Goal: Task Accomplishment & Management: Use online tool/utility

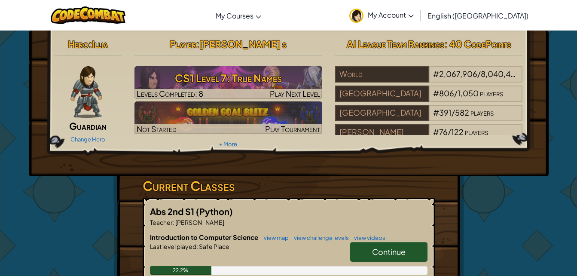
click at [280, 79] on h3 "CS1 Level 7: True Names" at bounding box center [229, 77] width 188 height 19
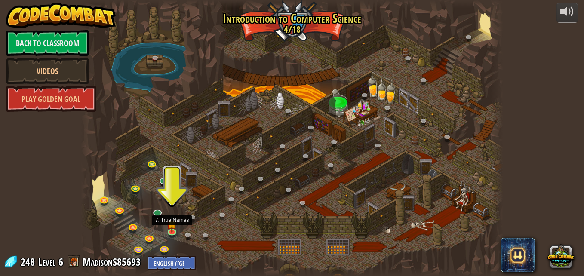
click at [172, 228] on img at bounding box center [172, 223] width 10 height 17
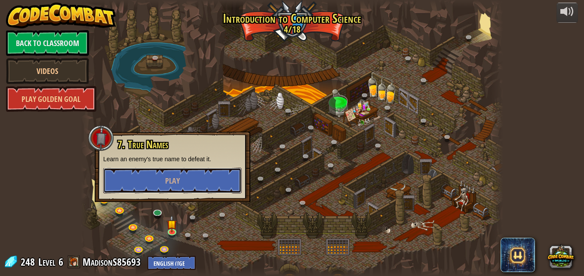
click at [193, 181] on button "Play" at bounding box center [172, 181] width 138 height 26
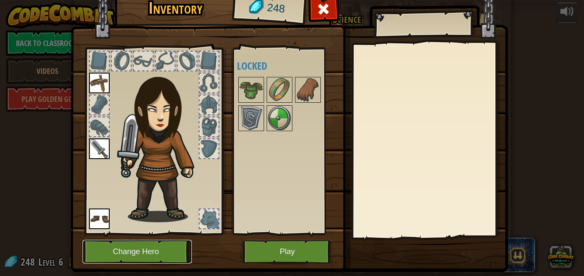
click at [156, 249] on button "Change Hero" at bounding box center [137, 252] width 109 height 24
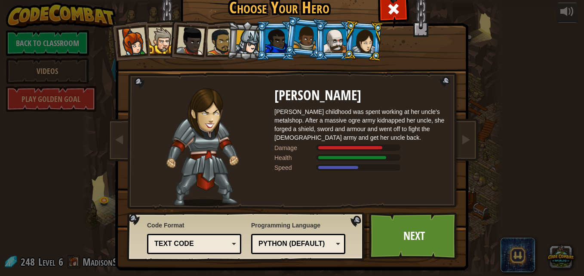
click at [401, 232] on link "Next" at bounding box center [414, 235] width 90 height 47
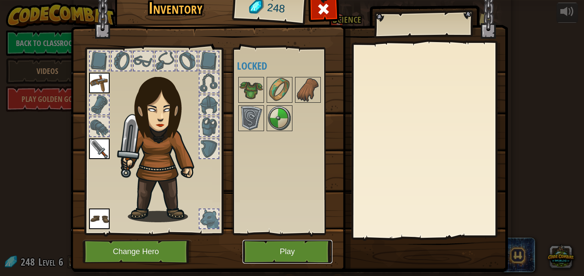
click at [290, 255] on button "Play" at bounding box center [287, 252] width 90 height 24
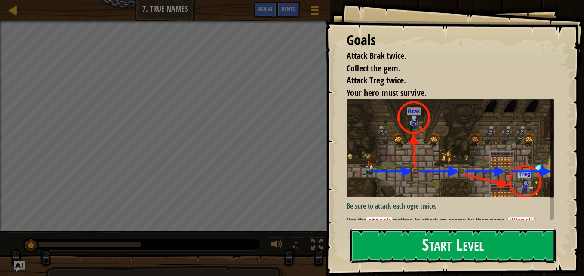
click at [411, 253] on button "Start Level" at bounding box center [452, 246] width 205 height 34
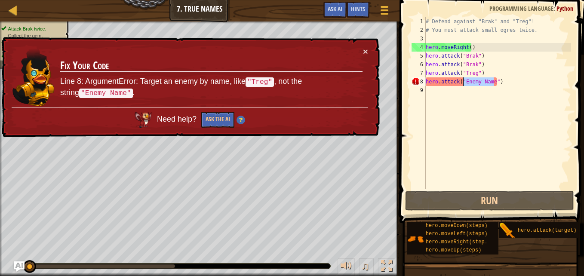
drag, startPoint x: 492, startPoint y: 84, endPoint x: 462, endPoint y: 83, distance: 30.6
click at [462, 83] on div "# Defend against "Brak" and "Treg"! # You must attack small ogres twice. hero .…" at bounding box center [497, 111] width 147 height 189
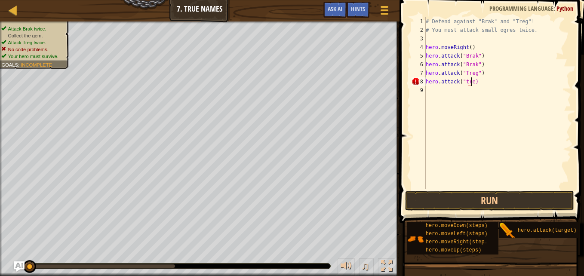
scroll to position [4, 3]
click at [479, 198] on button "Run" at bounding box center [489, 201] width 169 height 20
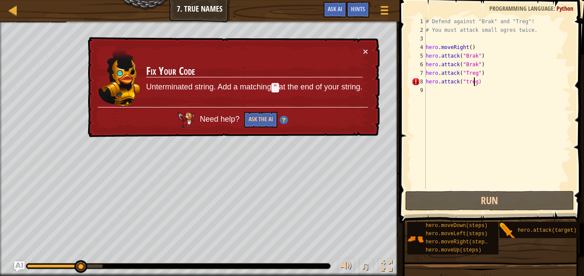
scroll to position [4, 4]
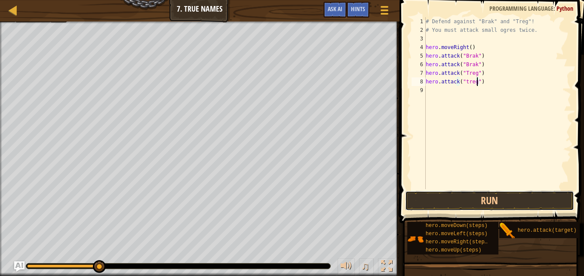
click at [491, 191] on button "Run" at bounding box center [489, 201] width 169 height 20
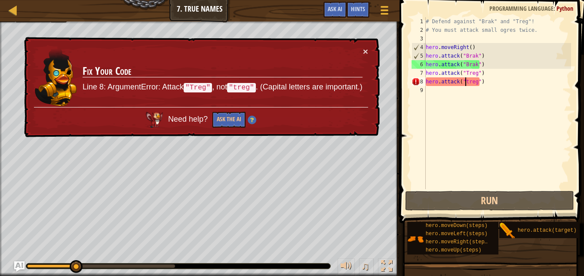
click at [465, 82] on div "# Defend against "Brak" and "Treg"! # You must attack small ogres twice. hero .…" at bounding box center [497, 111] width 147 height 189
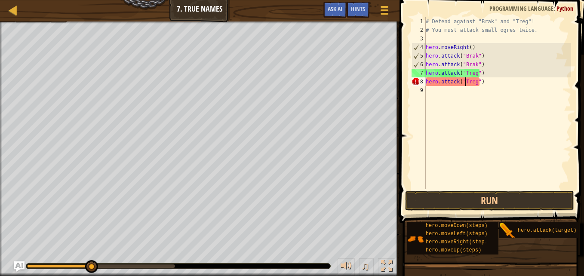
scroll to position [4, 3]
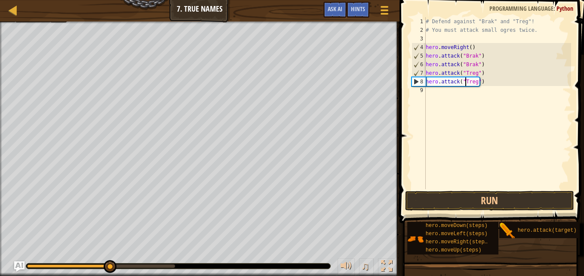
type textarea "hero.attack("Treg")"
click at [491, 201] on button "Run" at bounding box center [489, 201] width 169 height 20
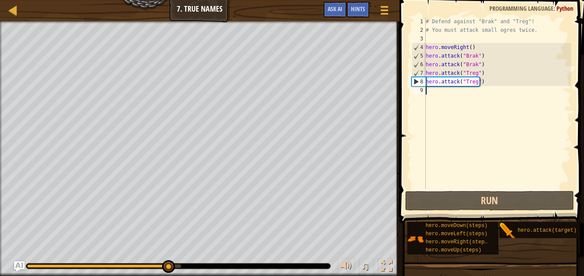
click at [437, 98] on div "# Defend against "Brak" and "Treg"! # You must attack small ogres twice. hero .…" at bounding box center [497, 111] width 147 height 189
type textarea "h"
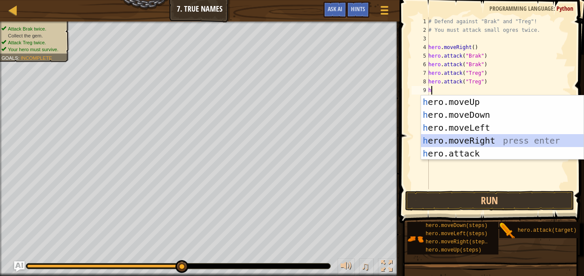
click at [482, 142] on div "h ero.moveUp press enter h ero.moveDown press enter h ero.moveLeft press enter …" at bounding box center [502, 140] width 163 height 90
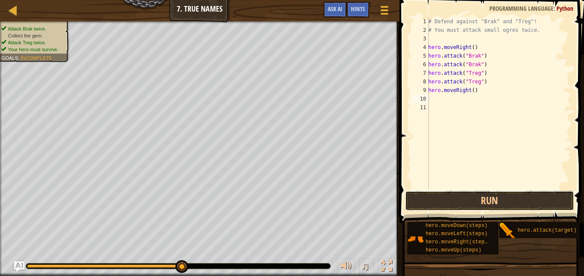
click at [484, 200] on button "Run" at bounding box center [489, 201] width 169 height 20
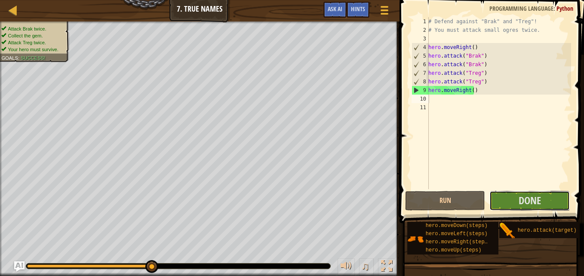
click at [520, 201] on span "Done" at bounding box center [530, 200] width 22 height 14
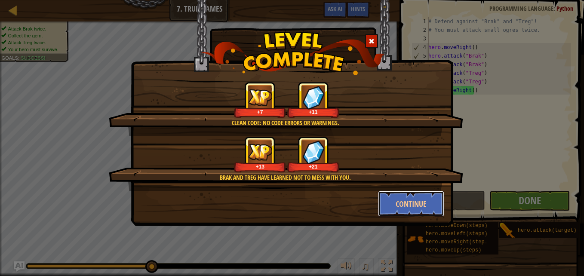
click at [417, 199] on button "Continue" at bounding box center [411, 204] width 67 height 26
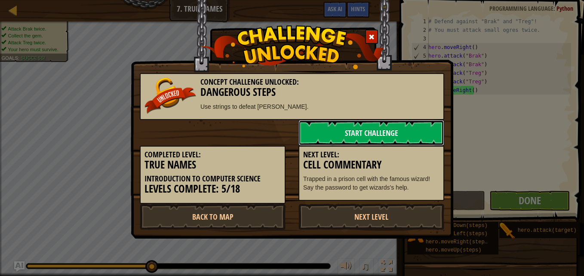
click at [366, 127] on link "Start Challenge" at bounding box center [371, 133] width 146 height 26
